Goal: Find specific page/section: Find specific page/section

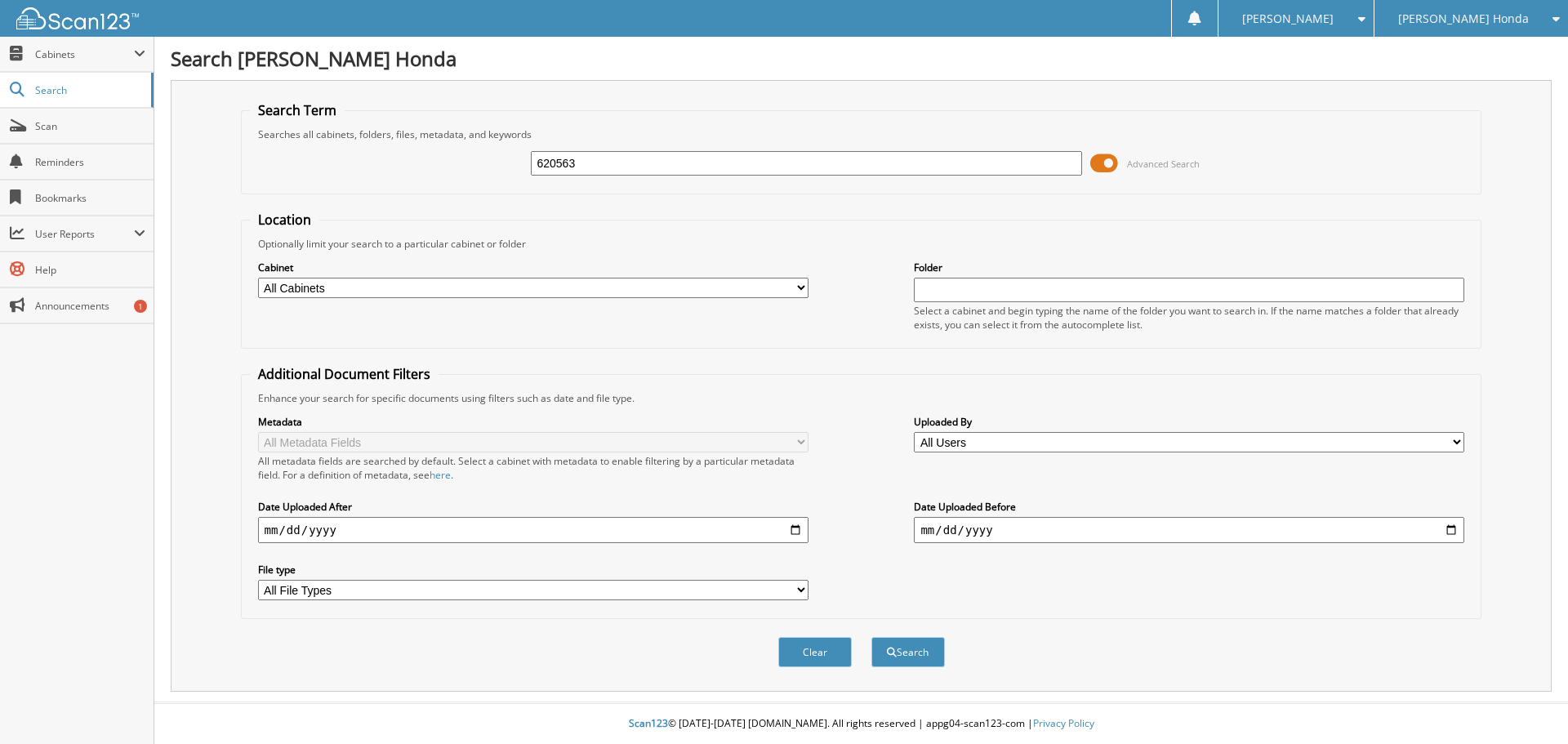
type input "620563"
click at [872, 637] on button "Search" at bounding box center [908, 652] width 73 height 30
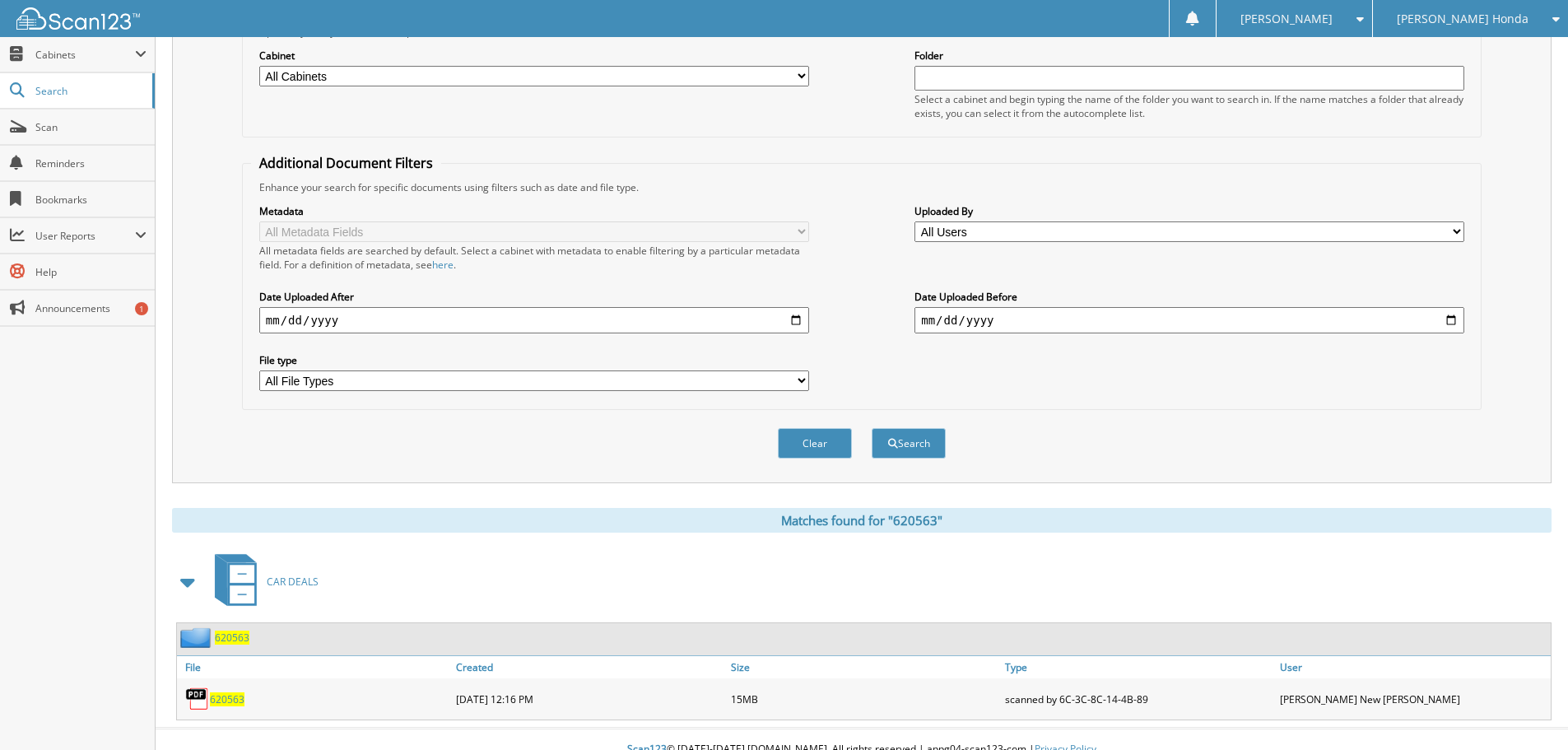
scroll to position [235, 0]
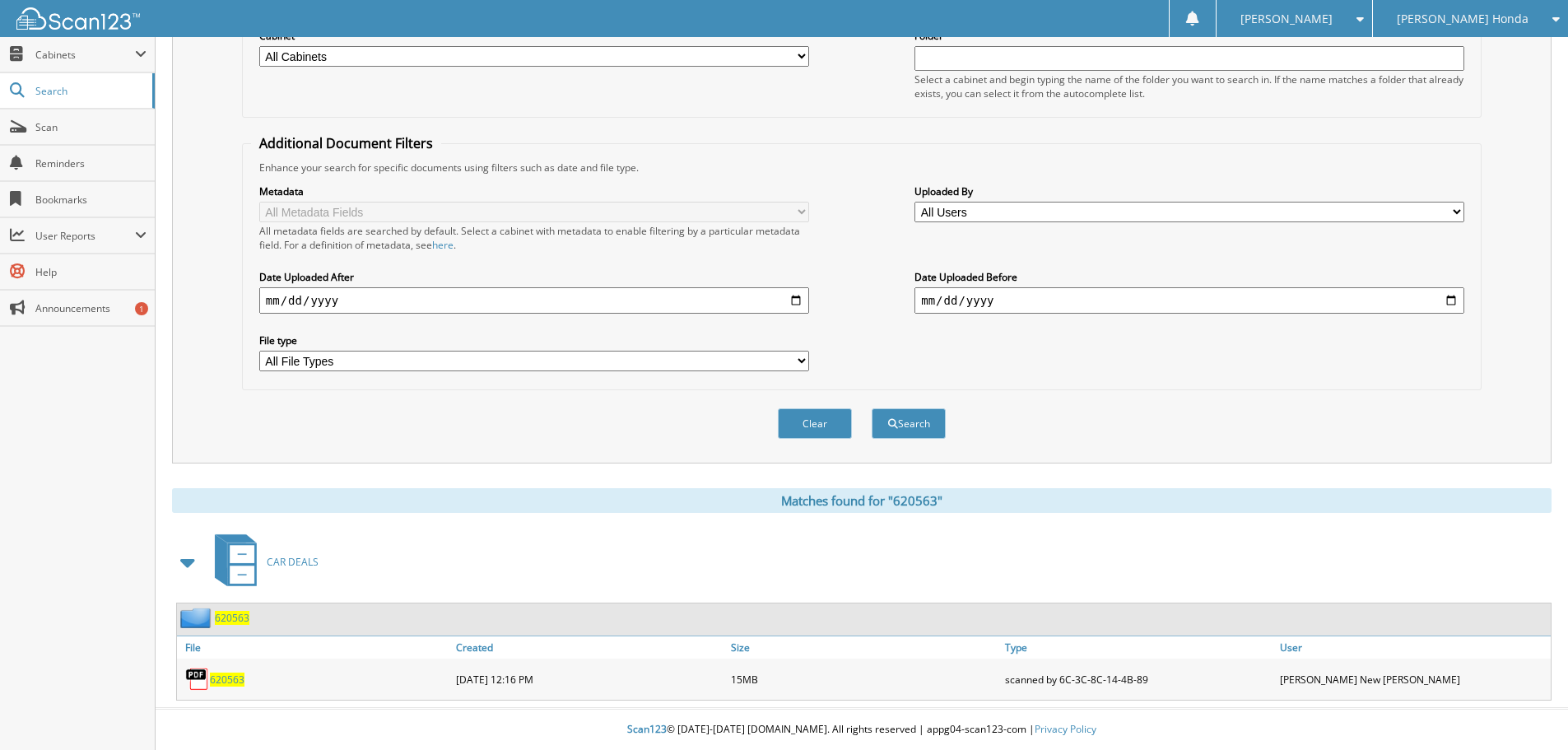
click at [222, 614] on span "620563" at bounding box center [232, 618] width 35 height 14
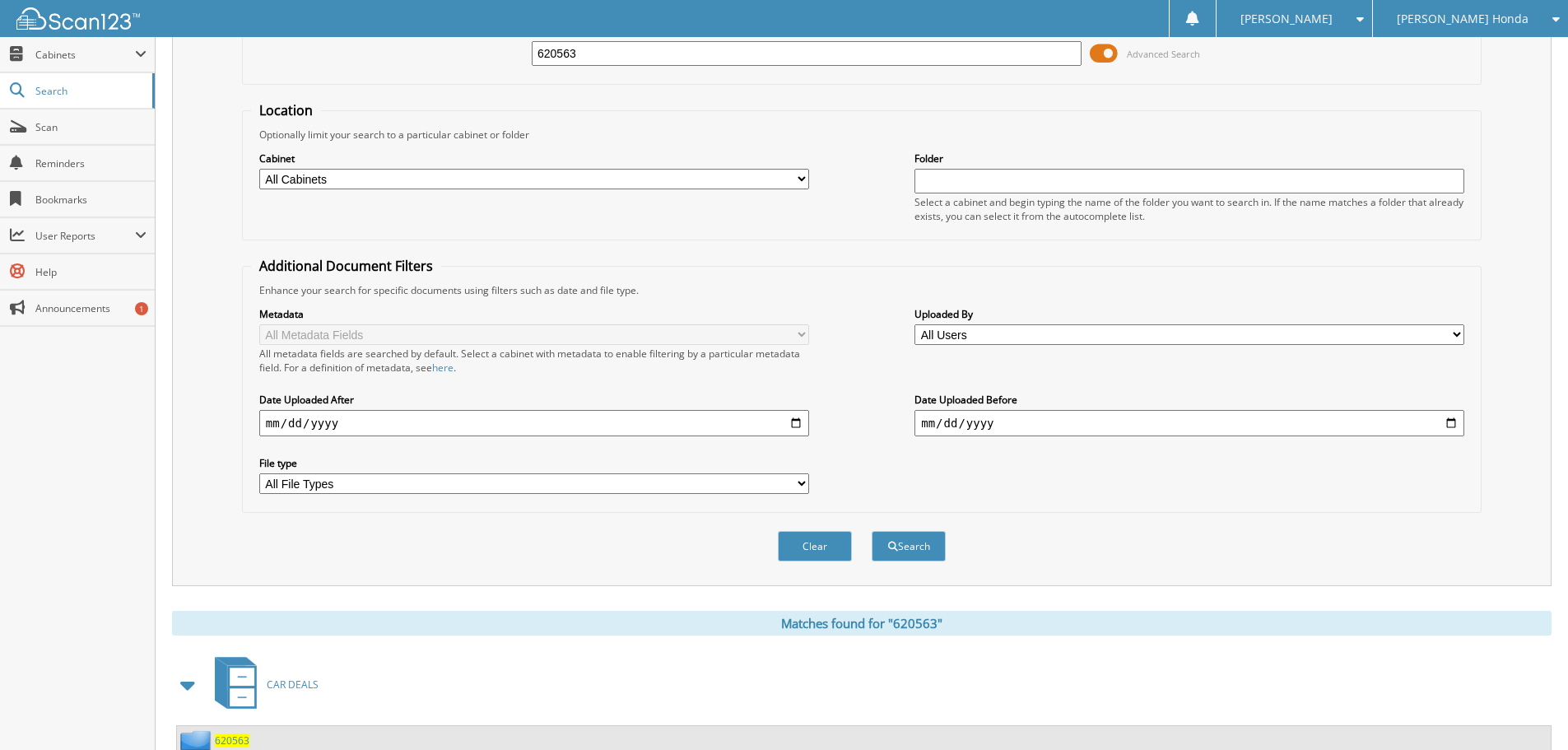
scroll to position [235, 0]
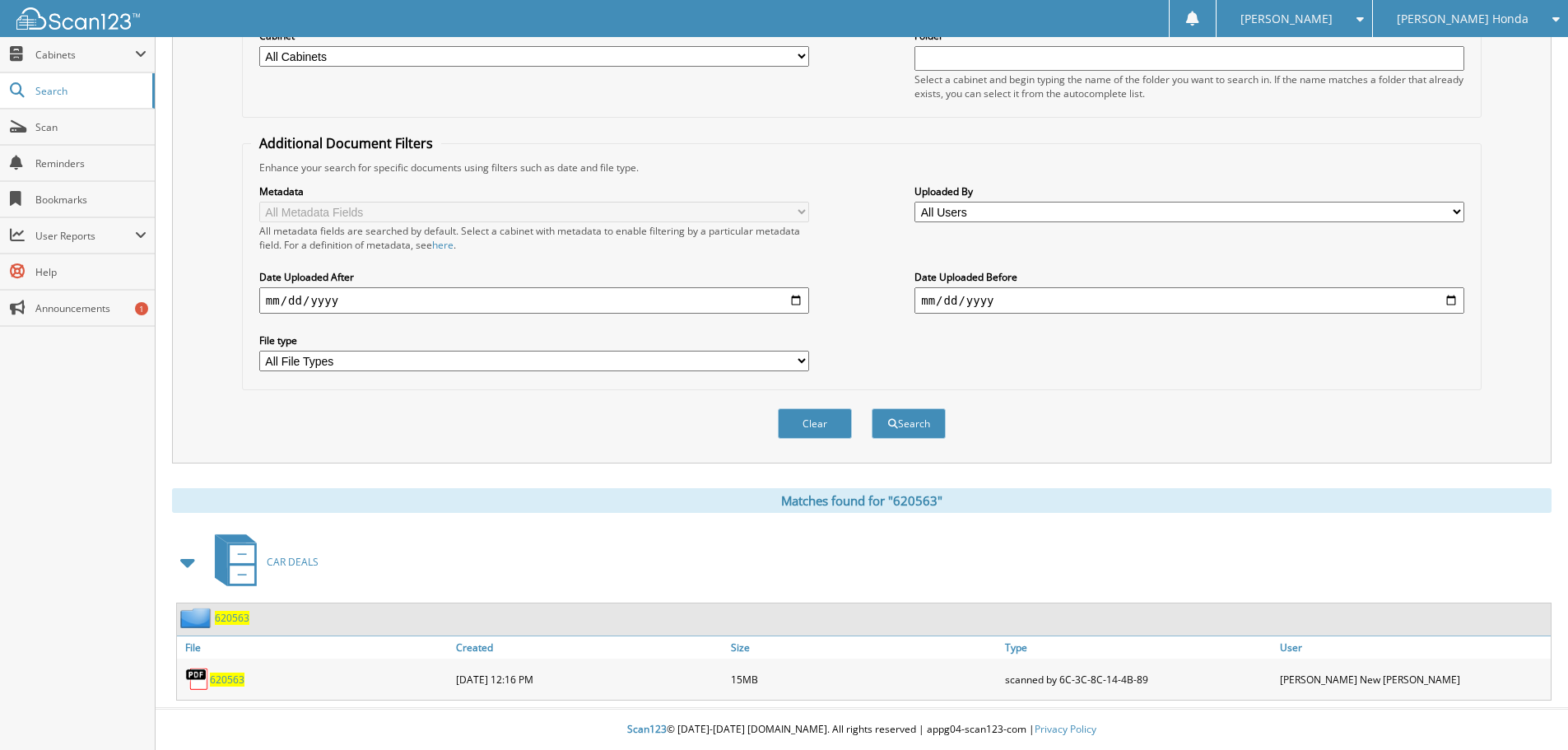
click at [310, 557] on span "CAR DEALS" at bounding box center [293, 562] width 52 height 14
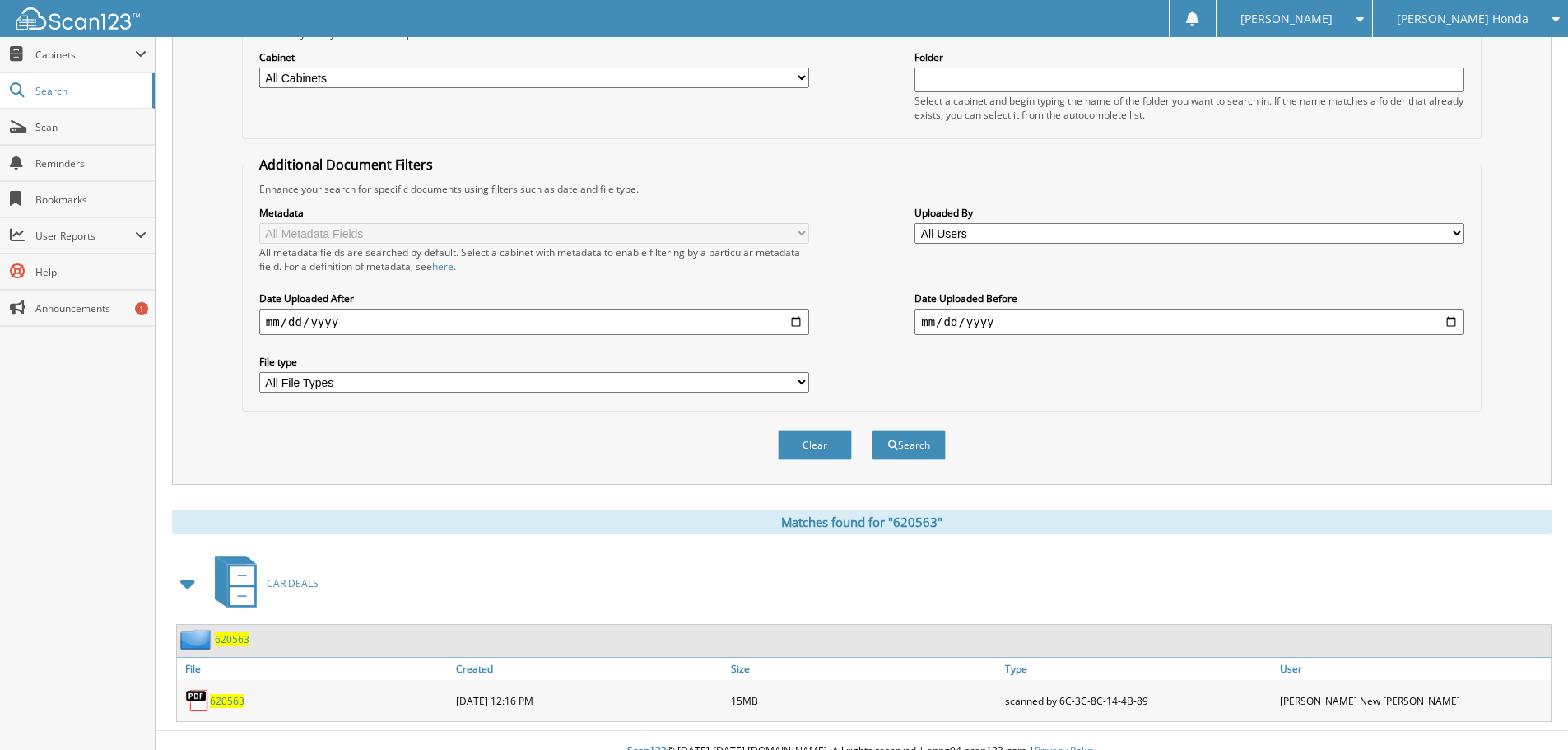
scroll to position [235, 0]
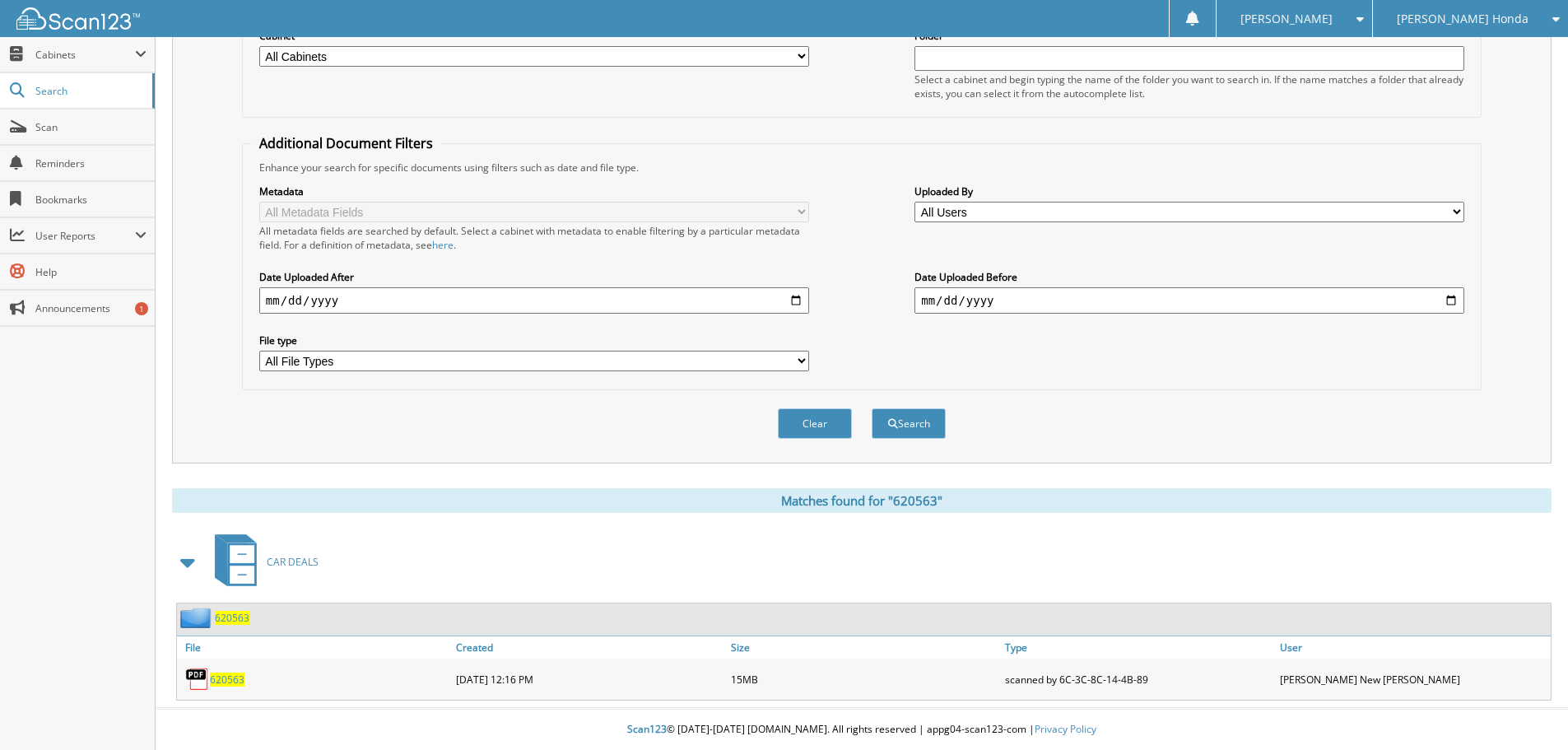
click at [222, 616] on span "620563" at bounding box center [232, 618] width 35 height 14
